Goal: Task Accomplishment & Management: Use online tool/utility

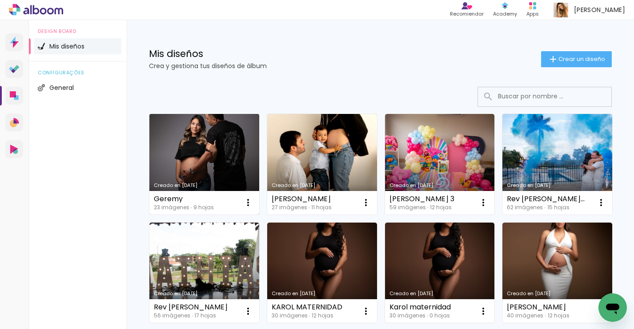
click at [215, 147] on link "Creado en [DATE]" at bounding box center [204, 164] width 110 height 101
click at [0, 0] on neon-animated-pages "Confirmar Cancelar" at bounding box center [0, 0] width 0 height 0
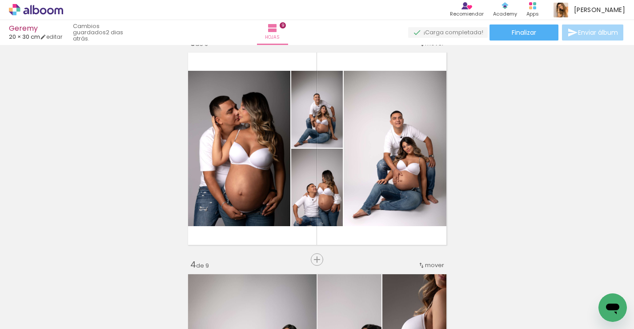
scroll to position [461, 0]
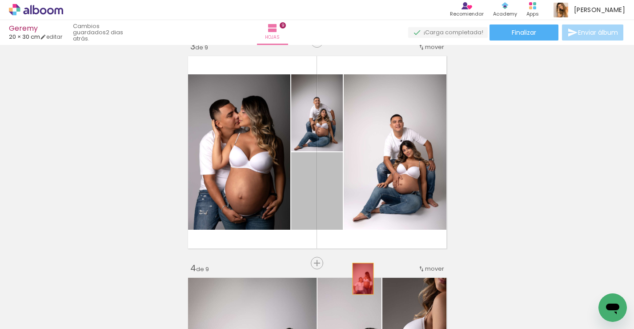
drag, startPoint x: 330, startPoint y: 180, endPoint x: 363, endPoint y: 277, distance: 103.2
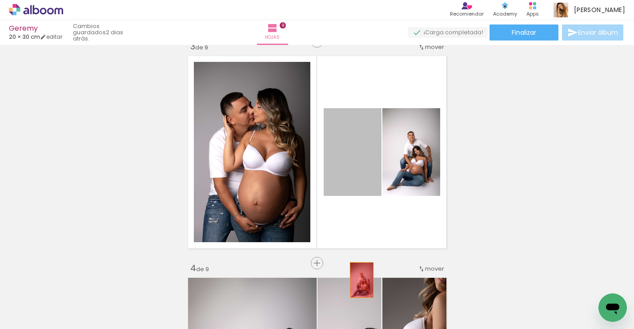
drag, startPoint x: 358, startPoint y: 180, endPoint x: 361, endPoint y: 280, distance: 100.5
click at [361, 280] on quentale-workspace at bounding box center [317, 164] width 634 height 329
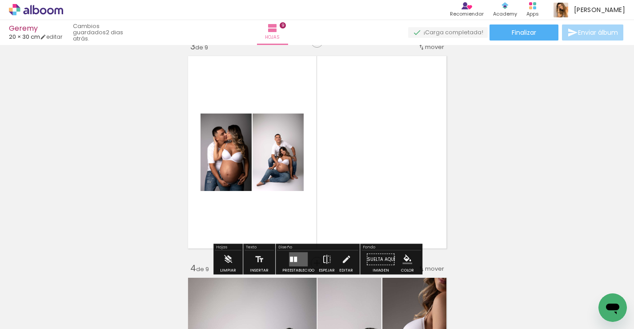
click at [294, 257] on div at bounding box center [295, 259] width 3 height 5
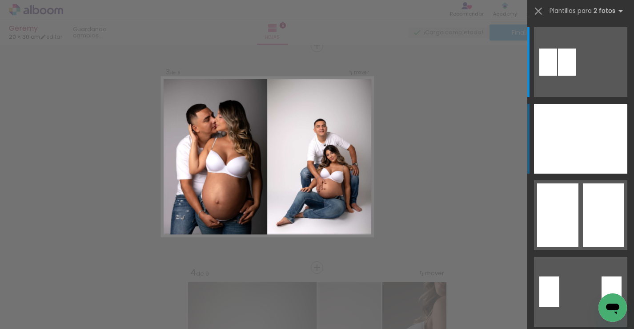
scroll to position [454, 0]
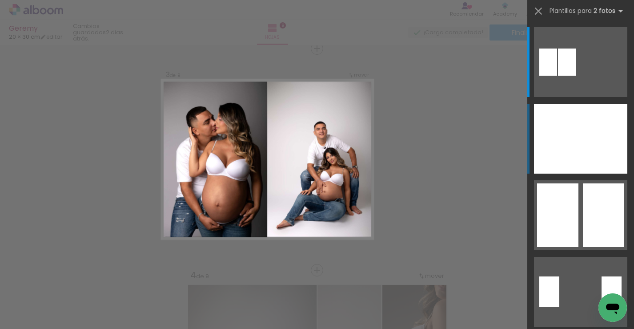
click at [573, 151] on div at bounding box center [557, 139] width 47 height 70
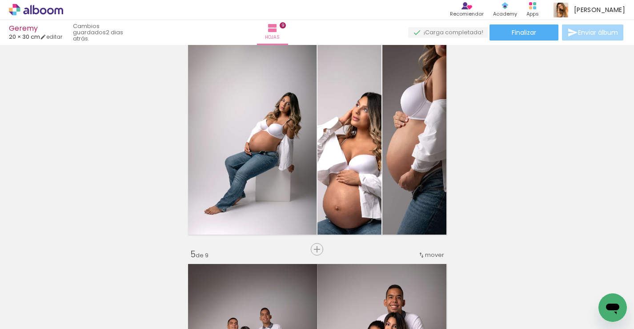
scroll to position [697, 0]
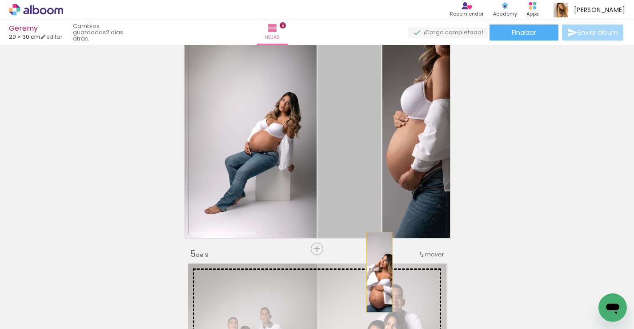
drag, startPoint x: 376, startPoint y: 202, endPoint x: 379, endPoint y: 271, distance: 68.6
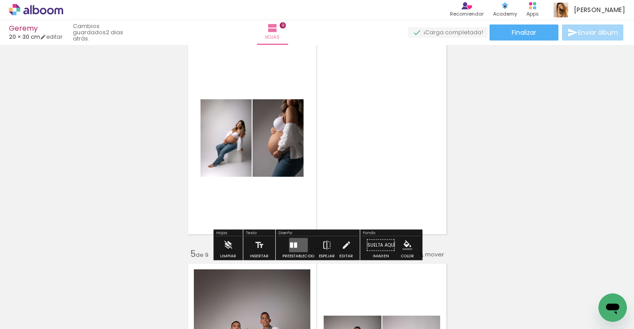
click at [303, 245] on quentale-layouter at bounding box center [298, 245] width 19 height 14
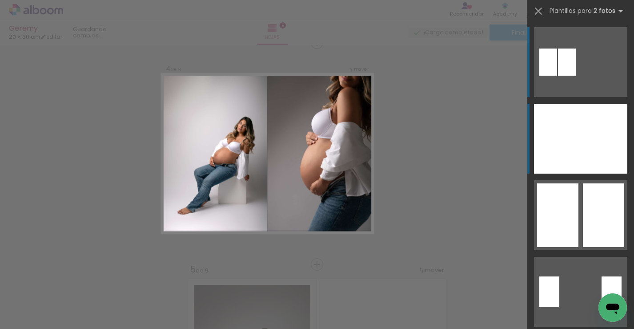
scroll to position [675, 0]
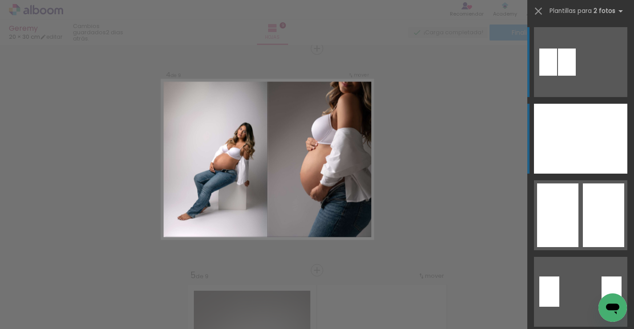
click at [581, 170] on div at bounding box center [604, 139] width 47 height 70
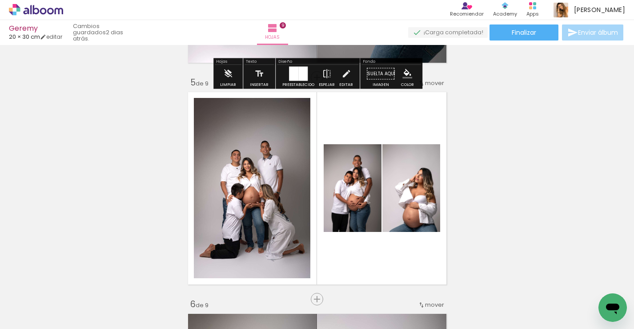
scroll to position [880, 0]
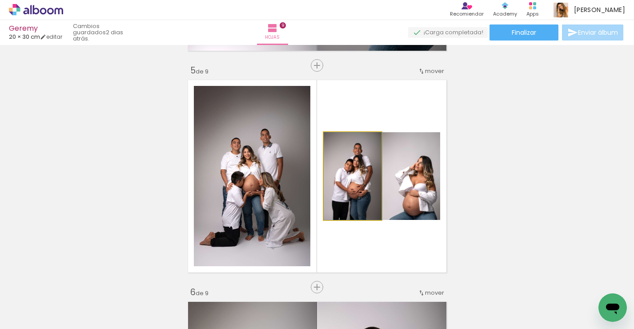
drag, startPoint x: 347, startPoint y: 206, endPoint x: 354, endPoint y: 196, distance: 12.0
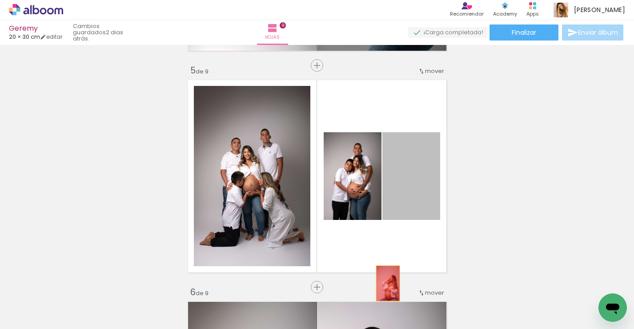
drag, startPoint x: 406, startPoint y: 186, endPoint x: 388, endPoint y: 282, distance: 98.2
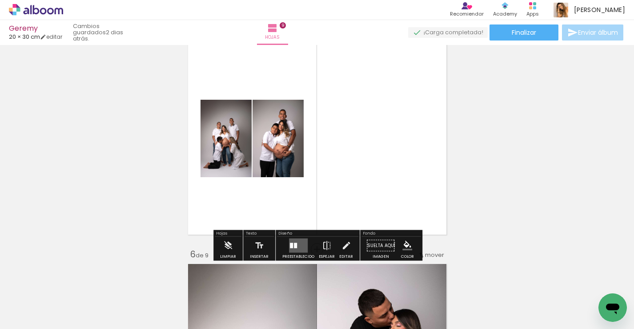
scroll to position [971, 0]
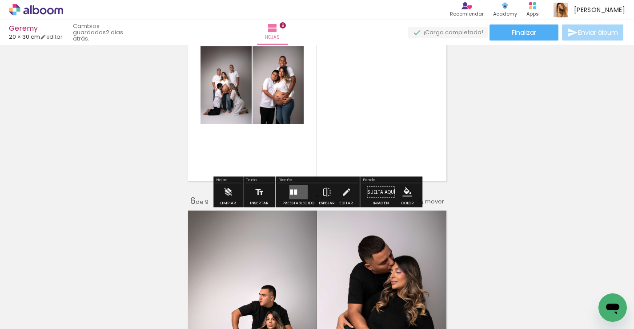
click at [296, 193] on quentale-layouter at bounding box center [298, 192] width 19 height 14
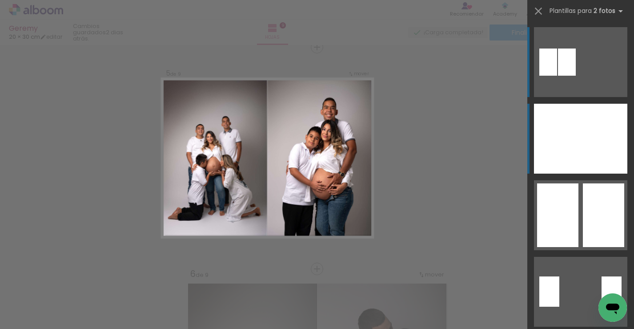
click at [583, 151] on div at bounding box center [604, 139] width 47 height 70
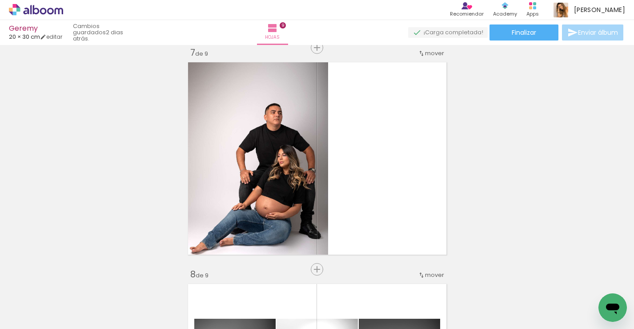
scroll to position [1340, 0]
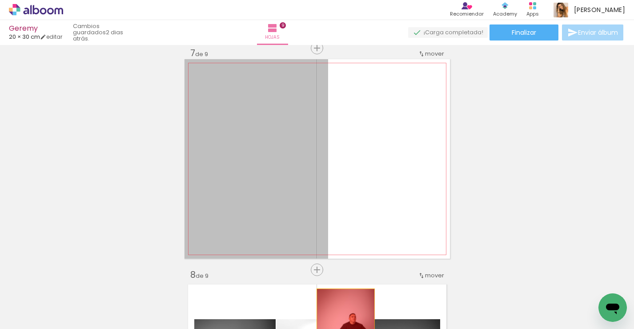
drag, startPoint x: 301, startPoint y: 168, endPoint x: 346, endPoint y: 328, distance: 166.3
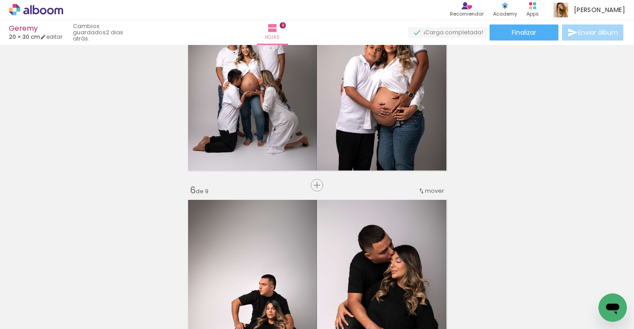
scroll to position [1041, 0]
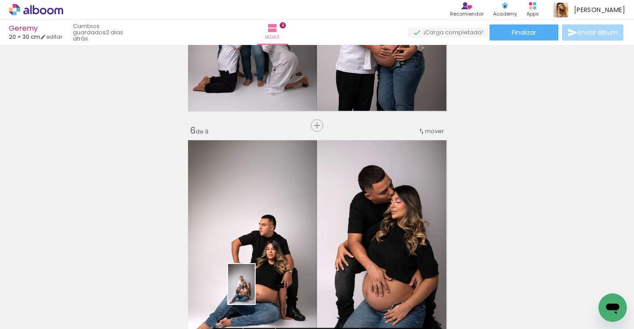
drag, startPoint x: 246, startPoint y: 298, endPoint x: 244, endPoint y: 308, distance: 11.0
click at [244, 308] on div at bounding box center [228, 299] width 29 height 44
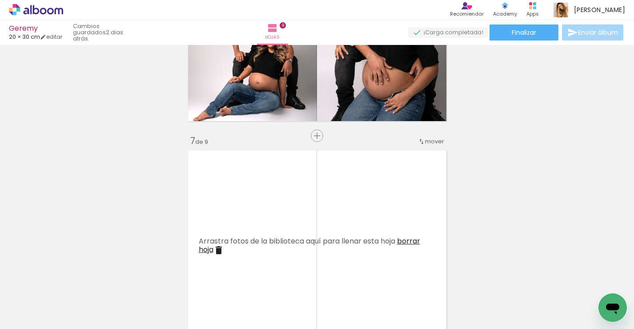
scroll to position [1254, 0]
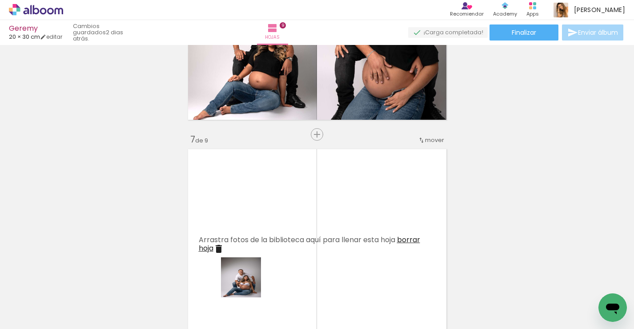
drag, startPoint x: 245, startPoint y: 289, endPoint x: 310, endPoint y: 210, distance: 102.0
click at [307, 213] on quentale-workspace at bounding box center [317, 164] width 634 height 329
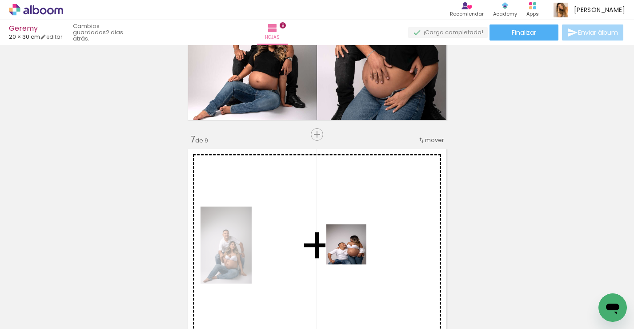
drag, startPoint x: 342, startPoint y: 294, endPoint x: 368, endPoint y: 220, distance: 78.9
click at [366, 221] on quentale-workspace at bounding box center [317, 164] width 634 height 329
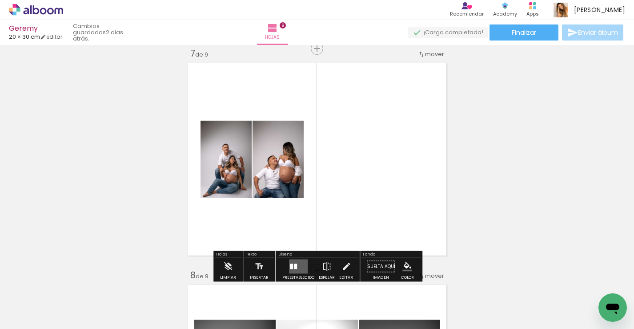
scroll to position [1341, 0]
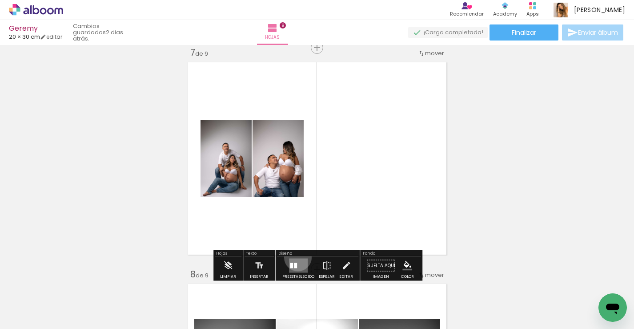
click at [296, 257] on div at bounding box center [298, 266] width 24 height 18
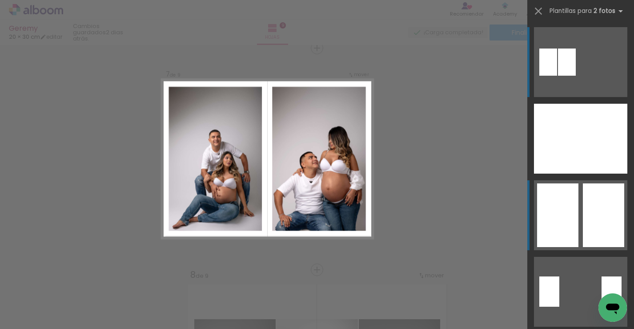
scroll to position [1340, 0]
click at [580, 192] on quentale-layouter at bounding box center [580, 215] width 93 height 70
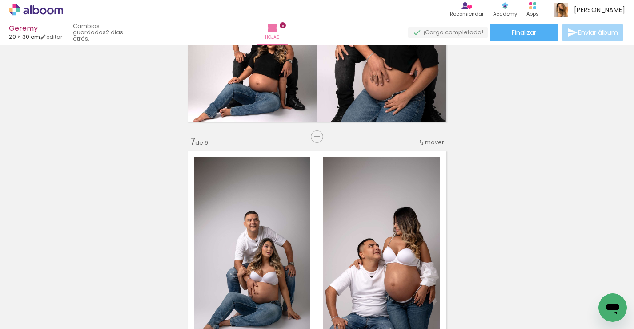
scroll to position [1249, 0]
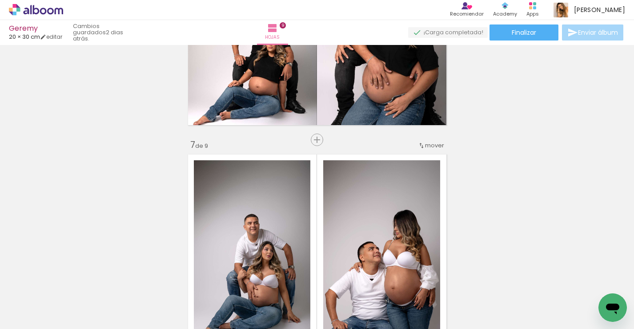
click at [423, 146] on iron-icon at bounding box center [421, 145] width 7 height 7
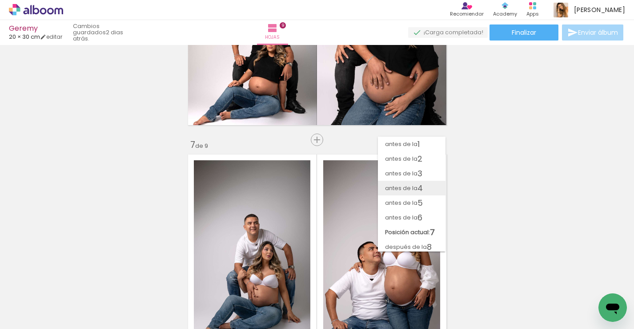
click at [413, 183] on span "antes de la" at bounding box center [401, 188] width 32 height 15
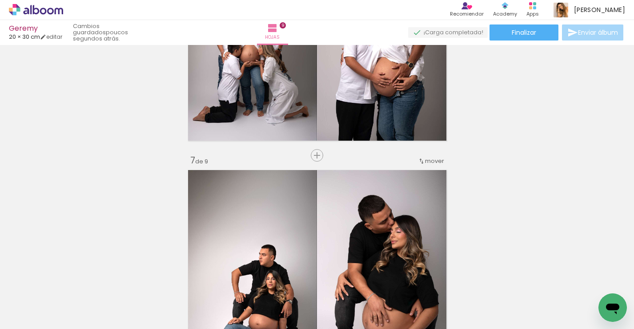
scroll to position [1240, 0]
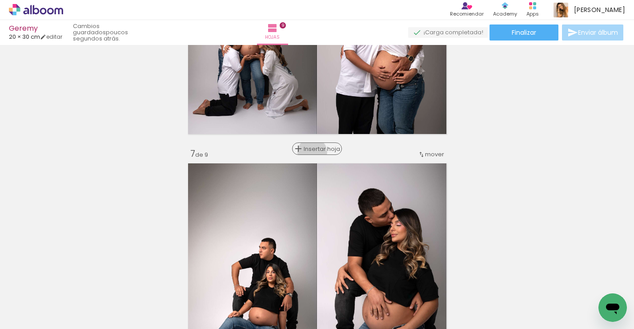
click at [318, 152] on div "Insertar hoja" at bounding box center [317, 148] width 48 height 11
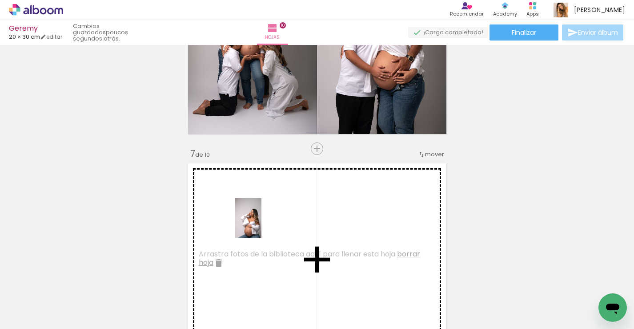
drag, startPoint x: 148, startPoint y: 289, endPoint x: 261, endPoint y: 225, distance: 130.4
click at [261, 225] on quentale-workspace at bounding box center [317, 164] width 634 height 329
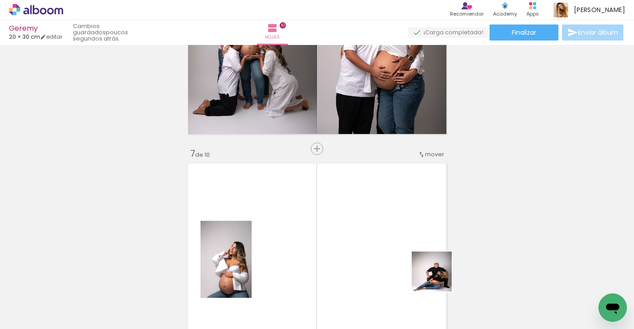
drag, startPoint x: 439, startPoint y: 293, endPoint x: 427, endPoint y: 217, distance: 77.4
click at [427, 217] on quentale-workspace at bounding box center [317, 164] width 634 height 329
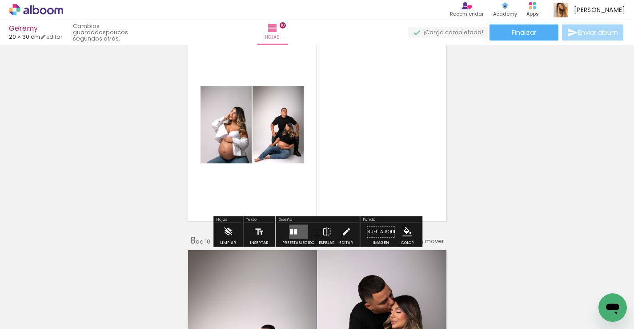
scroll to position [1375, 0]
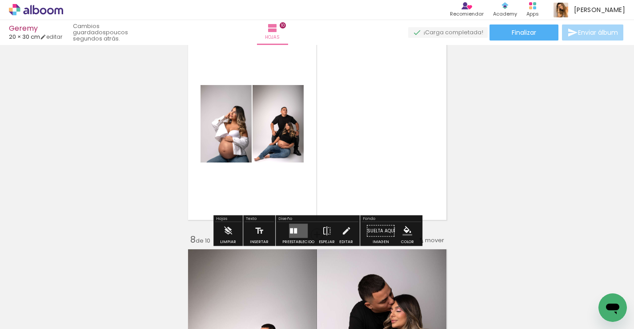
click at [294, 225] on quentale-layouter at bounding box center [298, 231] width 19 height 14
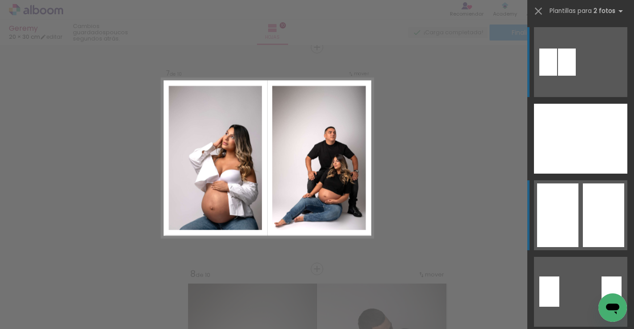
scroll to position [1340, 0]
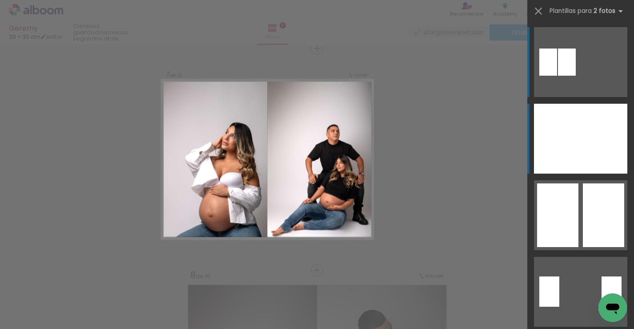
click at [607, 163] on div at bounding box center [604, 139] width 47 height 70
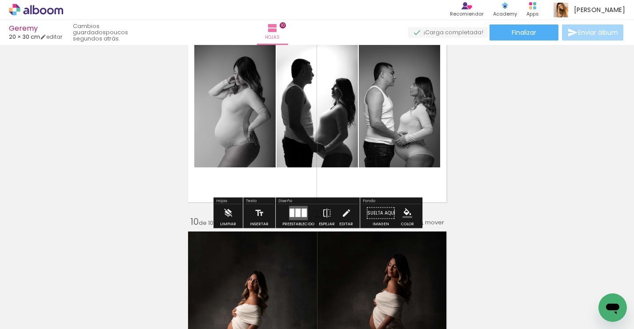
scroll to position [1842, 0]
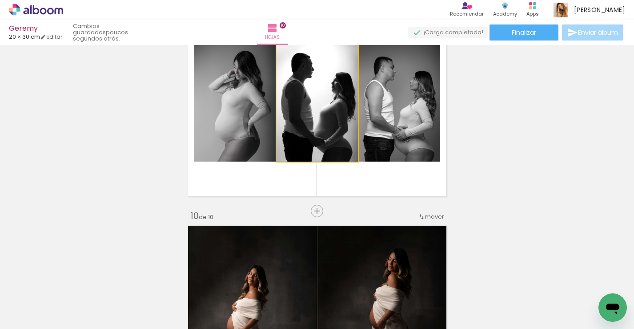
drag, startPoint x: 337, startPoint y: 137, endPoint x: 335, endPoint y: 133, distance: 4.8
click at [335, 133] on div at bounding box center [317, 100] width 82 height 123
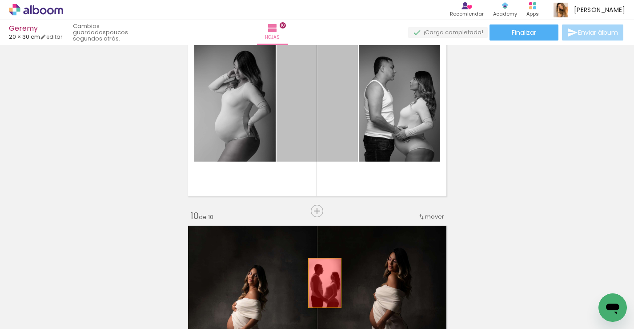
drag, startPoint x: 298, startPoint y: 130, endPoint x: 325, endPoint y: 282, distance: 154.5
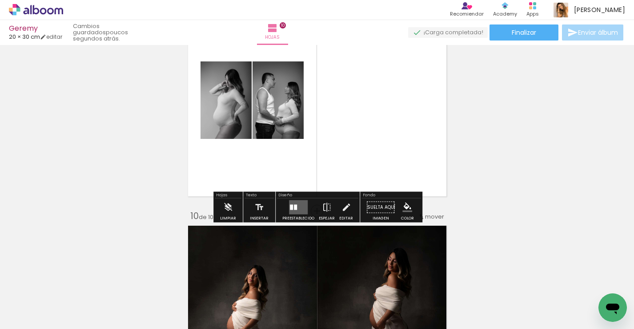
click at [301, 203] on quentale-layouter at bounding box center [298, 207] width 19 height 14
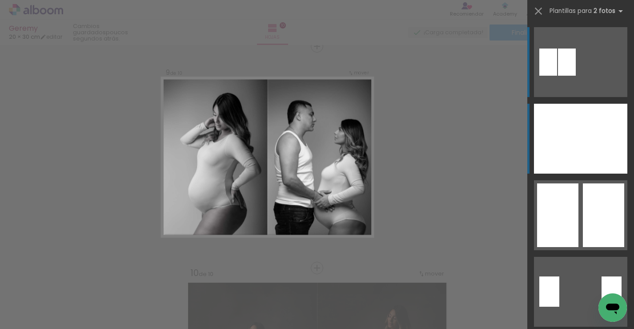
scroll to position [1783, 0]
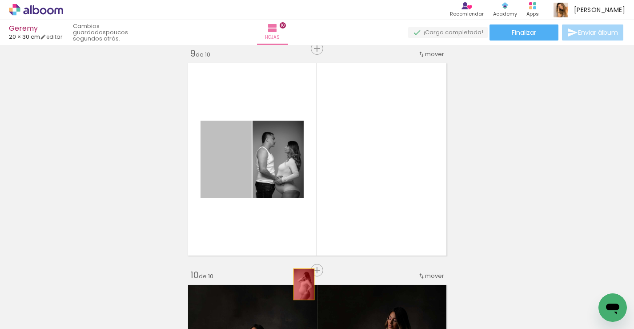
drag, startPoint x: 237, startPoint y: 164, endPoint x: 303, endPoint y: 283, distance: 137.0
click at [303, 283] on quentale-workspace at bounding box center [317, 164] width 634 height 329
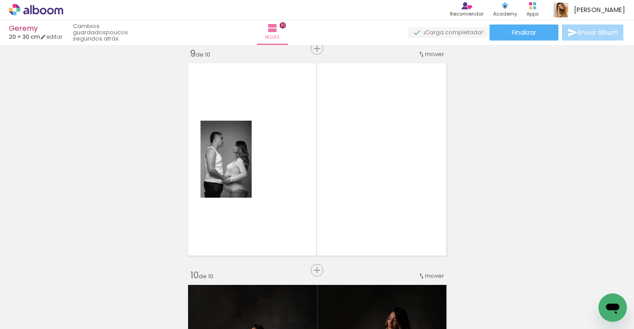
scroll to position [0, 530]
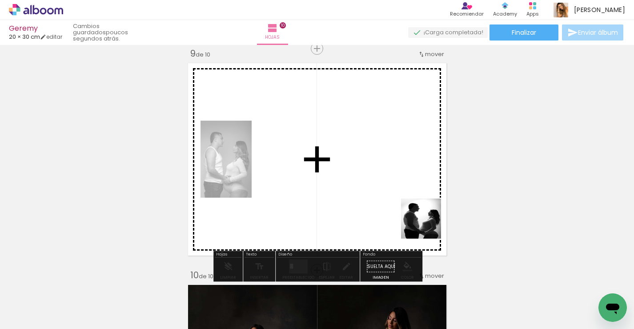
drag, startPoint x: 465, startPoint y: 302, endPoint x: 418, endPoint y: 205, distance: 108.4
click at [418, 204] on quentale-workspace at bounding box center [317, 164] width 634 height 329
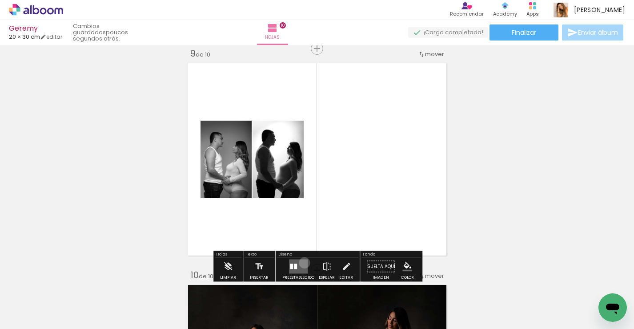
click at [302, 262] on quentale-layouter at bounding box center [298, 266] width 19 height 14
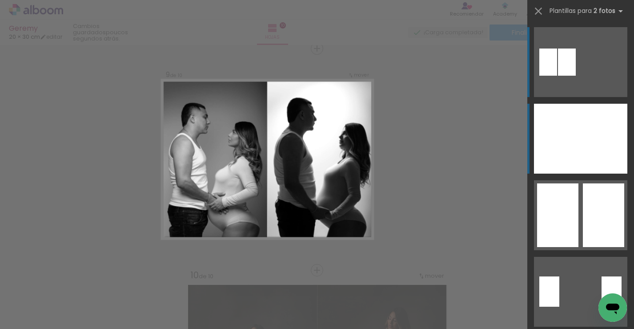
click at [584, 146] on div at bounding box center [604, 139] width 47 height 70
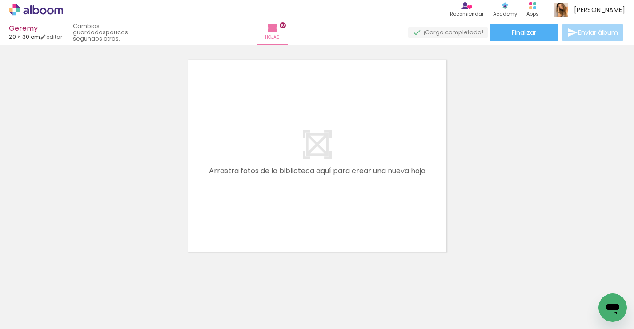
scroll to position [2231, 0]
drag, startPoint x: 264, startPoint y: 295, endPoint x: 318, endPoint y: 200, distance: 109.4
click at [317, 201] on quentale-workspace at bounding box center [317, 164] width 634 height 329
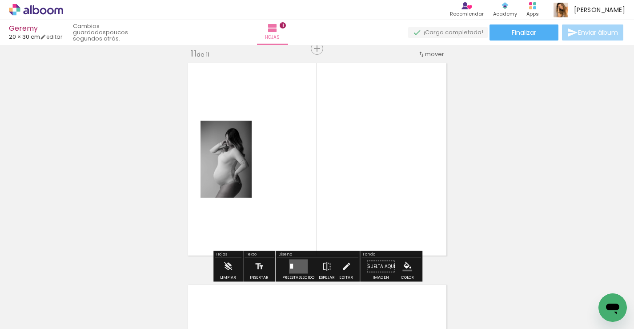
scroll to position [2226, 0]
click at [296, 266] on quentale-layouter at bounding box center [298, 266] width 19 height 14
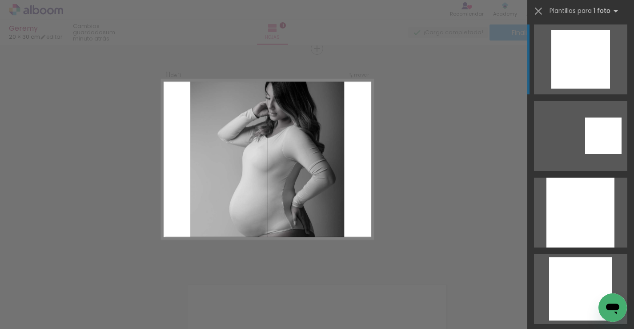
scroll to position [921, 0]
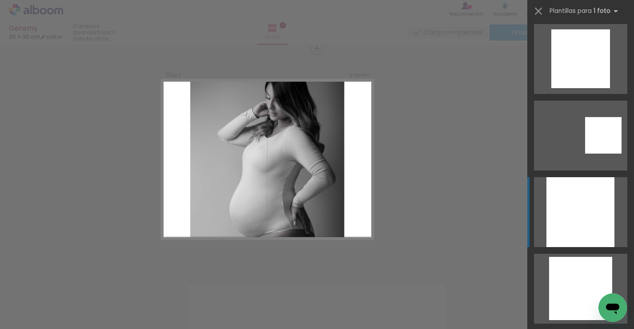
click at [583, 209] on div at bounding box center [581, 212] width 68 height 70
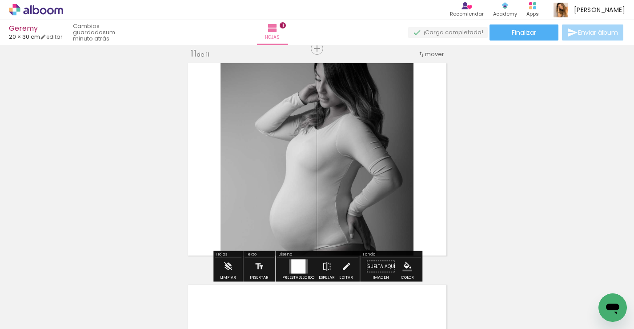
click at [543, 34] on paper-button "Finalizar" at bounding box center [524, 32] width 69 height 16
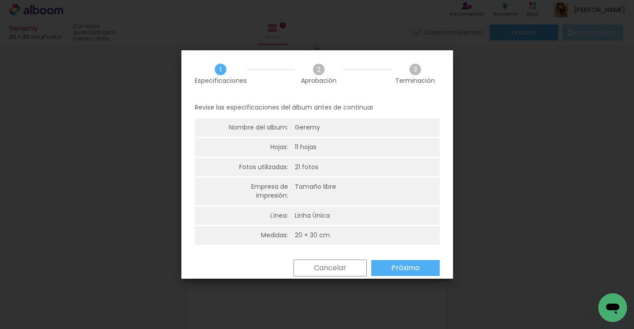
click at [0, 0] on slot "Próximo" at bounding box center [0, 0] width 0 height 0
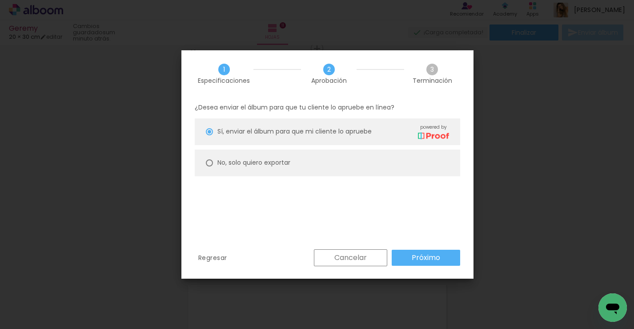
click at [408, 157] on paper-radio-button "No, solo quiero exportar" at bounding box center [327, 162] width 265 height 27
type paper-radio-button "on"
click at [0, 0] on slot "Próximo" at bounding box center [0, 0] width 0 height 0
type input "Alta, 300 DPI"
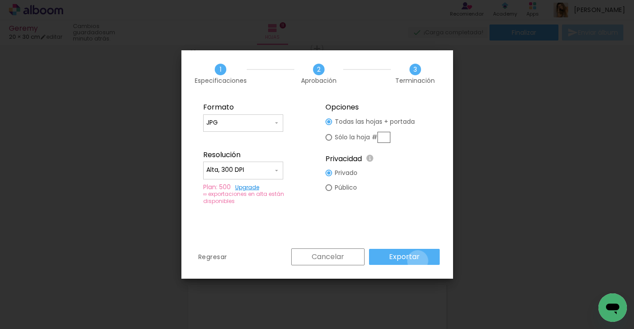
click at [0, 0] on slot "Exportar" at bounding box center [0, 0] width 0 height 0
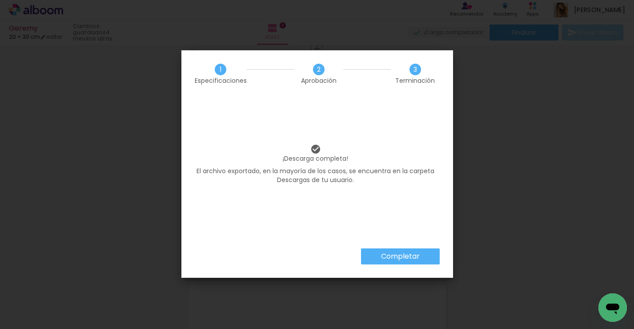
scroll to position [0, 530]
click at [474, 190] on iron-overlay-backdrop at bounding box center [317, 164] width 634 height 329
click at [0, 0] on slot "Completar" at bounding box center [0, 0] width 0 height 0
